Goal: Task Accomplishment & Management: Use online tool/utility

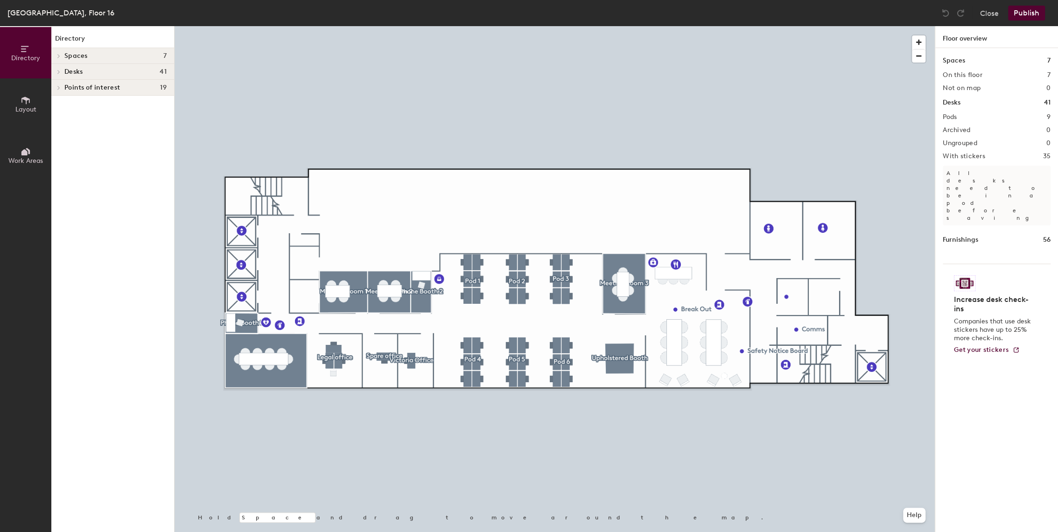
click at [139, 56] on h4 "Spaces 7" at bounding box center [115, 55] width 102 height 7
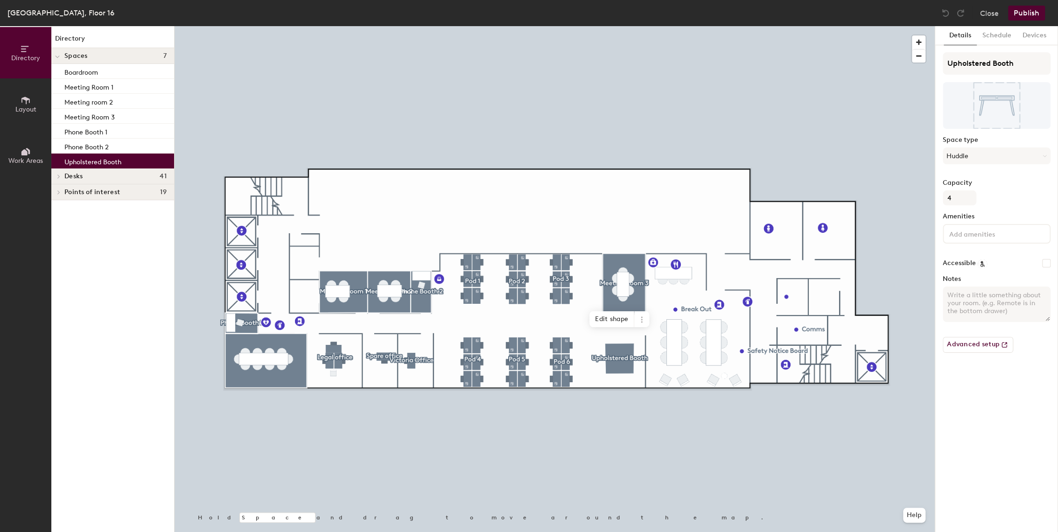
click at [97, 163] on p "Upholstered Booth" at bounding box center [92, 160] width 57 height 11
click at [26, 97] on icon at bounding box center [25, 100] width 8 height 7
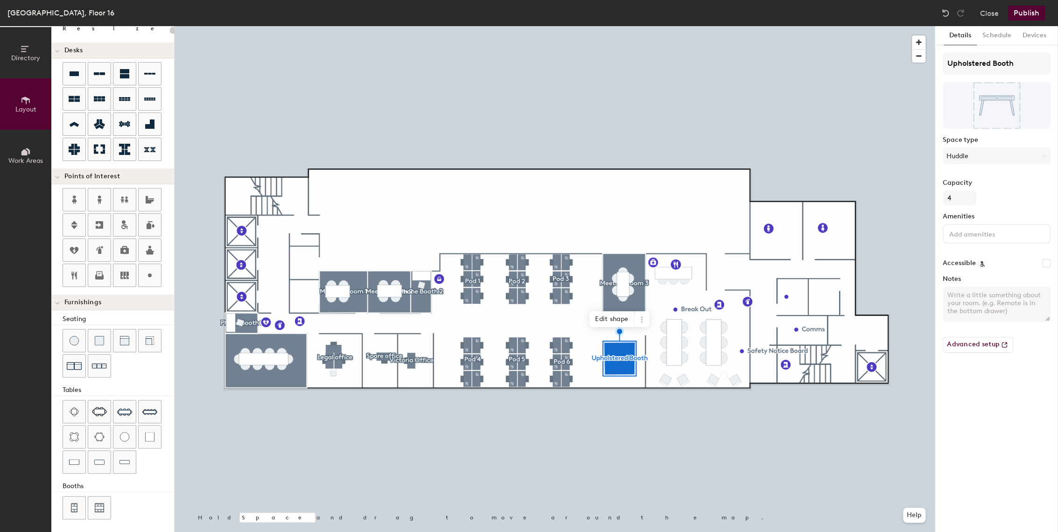
scroll to position [56, 0]
click at [619, 357] on div "Directory Layout Work Areas Layout Add space Resize Desks Points of Interest Fu…" at bounding box center [529, 279] width 1058 height 506
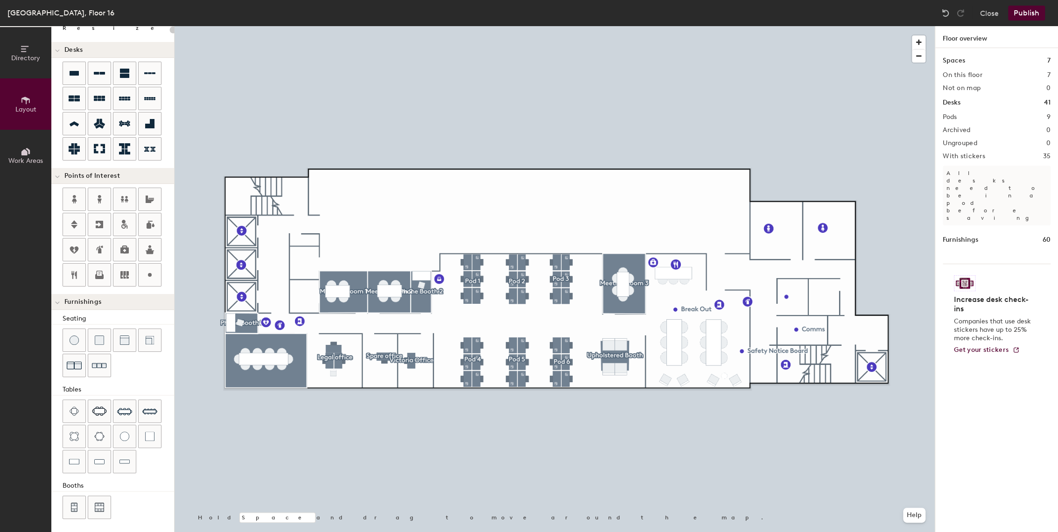
click at [1032, 9] on button "Publish" at bounding box center [1026, 13] width 37 height 15
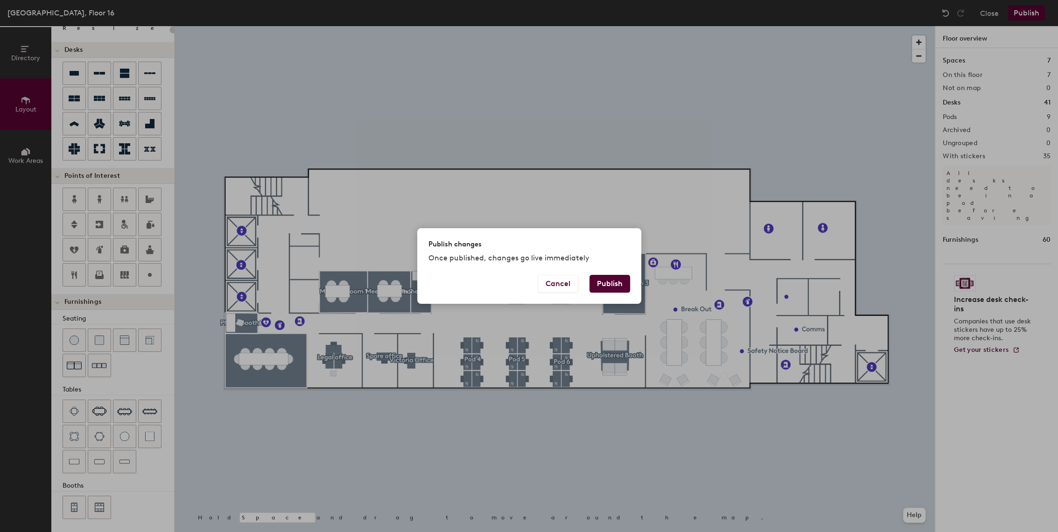
click at [620, 287] on button "Publish" at bounding box center [609, 284] width 41 height 18
type input "20"
